Goal: Task Accomplishment & Management: Manage account settings

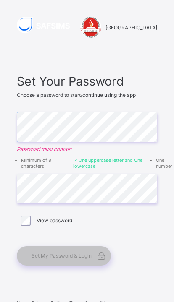
scroll to position [45, 9]
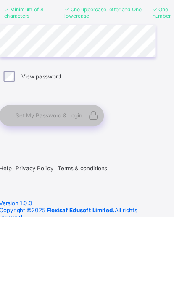
click at [29, 171] on div "View password" at bounding box center [78, 176] width 136 height 10
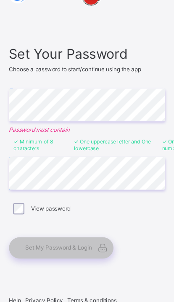
scroll to position [3, 0]
click at [37, 215] on label "View password" at bounding box center [55, 218] width 36 height 6
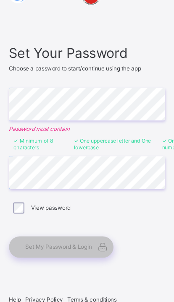
click at [47, 250] on span "Set My Password & Login" at bounding box center [62, 253] width 60 height 6
click at [48, 250] on span "Set My Password & Login" at bounding box center [62, 253] width 60 height 6
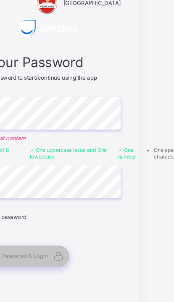
scroll to position [25, 8]
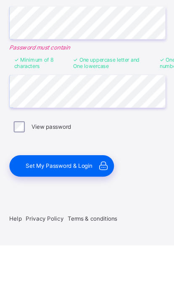
click at [135, 187] on div "View password" at bounding box center [78, 196] width 140 height 18
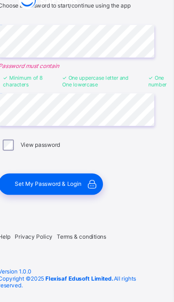
scroll to position [66, 0]
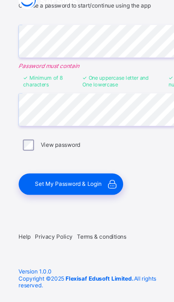
click at [55, 188] on span "Set My Password & Login" at bounding box center [62, 191] width 60 height 6
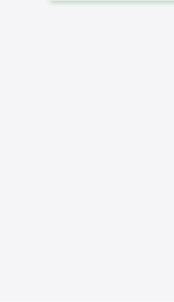
scroll to position [45, 0]
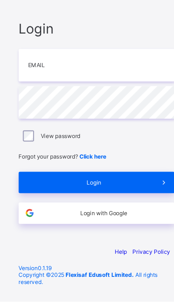
click at [46, 74] on input "email" at bounding box center [87, 88] width 140 height 29
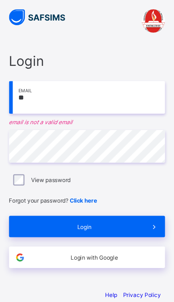
type input "**********"
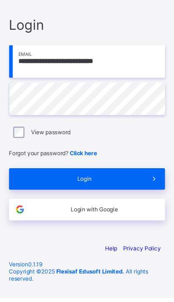
click at [44, 192] on span "Login" at bounding box center [85, 195] width 106 height 6
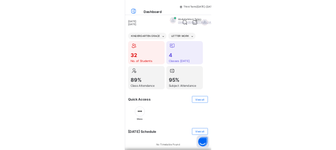
scroll to position [3, 0]
